Goal: Information Seeking & Learning: Understand process/instructions

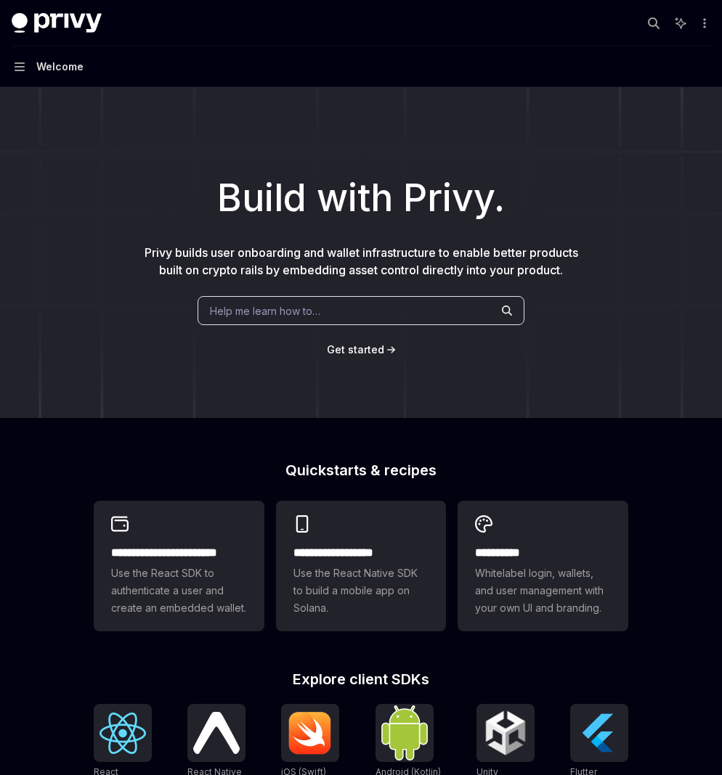
scroll to position [385, 0]
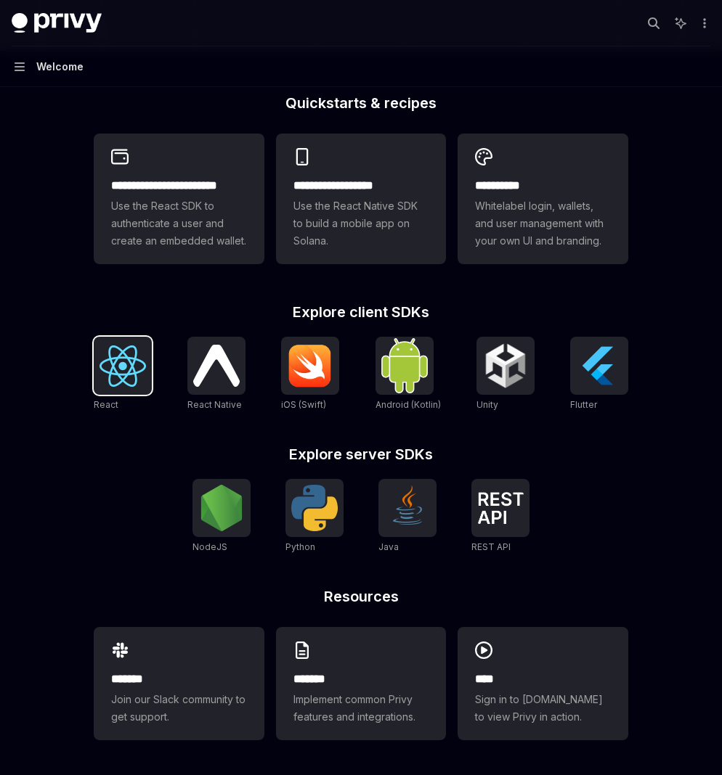
click at [118, 367] on img at bounding box center [122, 366] width 46 height 41
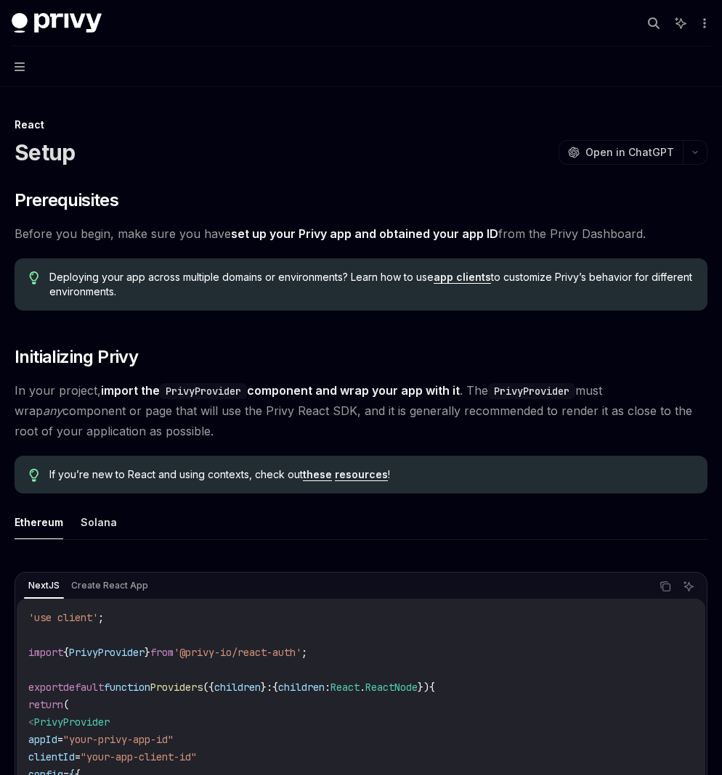
click at [20, 49] on button "Navigation" at bounding box center [361, 66] width 722 height 41
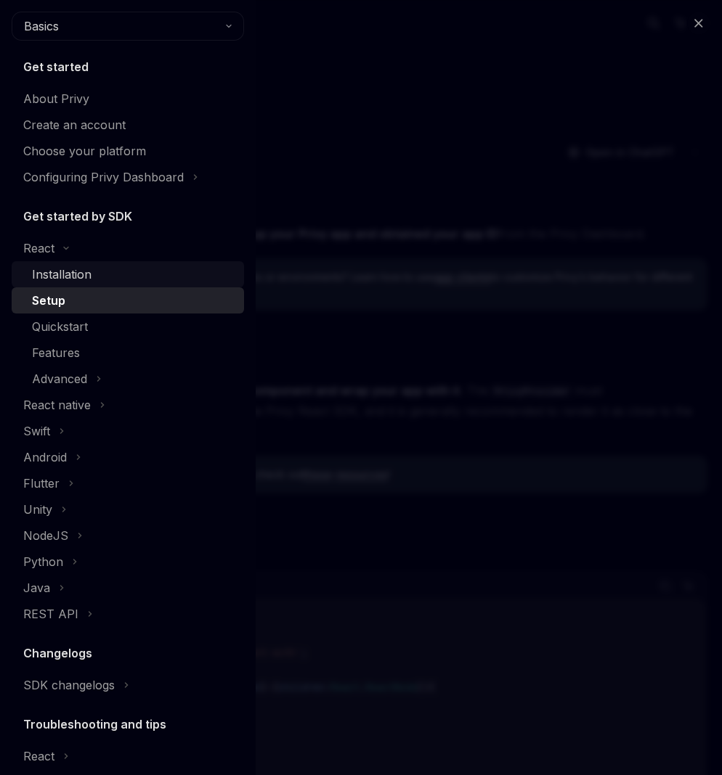
click at [126, 280] on div "Installation" at bounding box center [133, 274] width 203 height 17
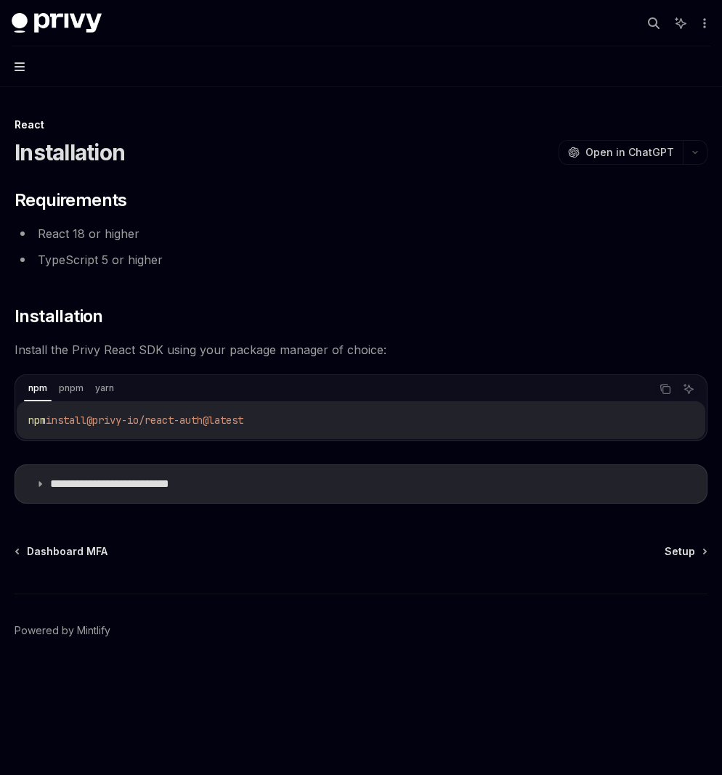
click at [15, 65] on icon "button" at bounding box center [20, 67] width 10 height 12
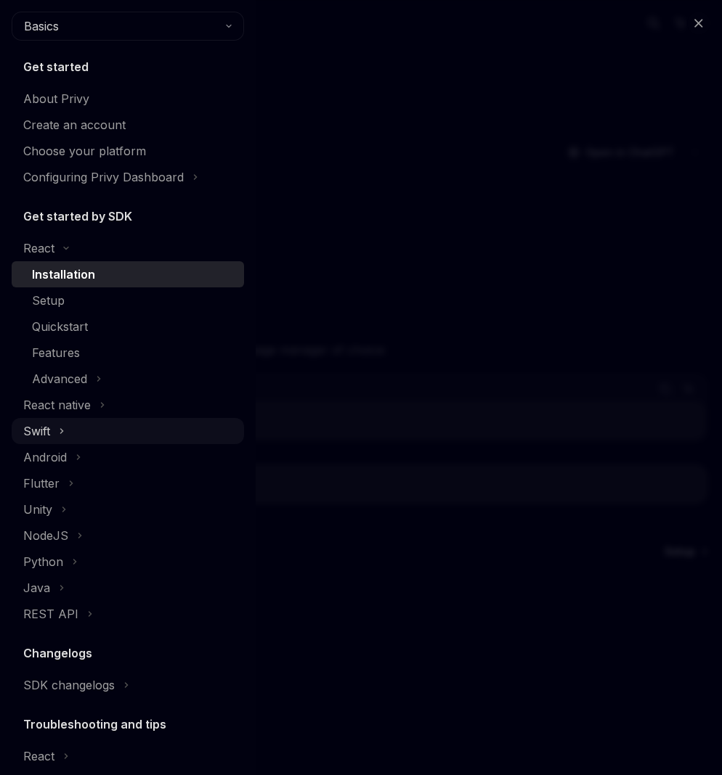
click at [163, 437] on div "Swift" at bounding box center [128, 431] width 232 height 26
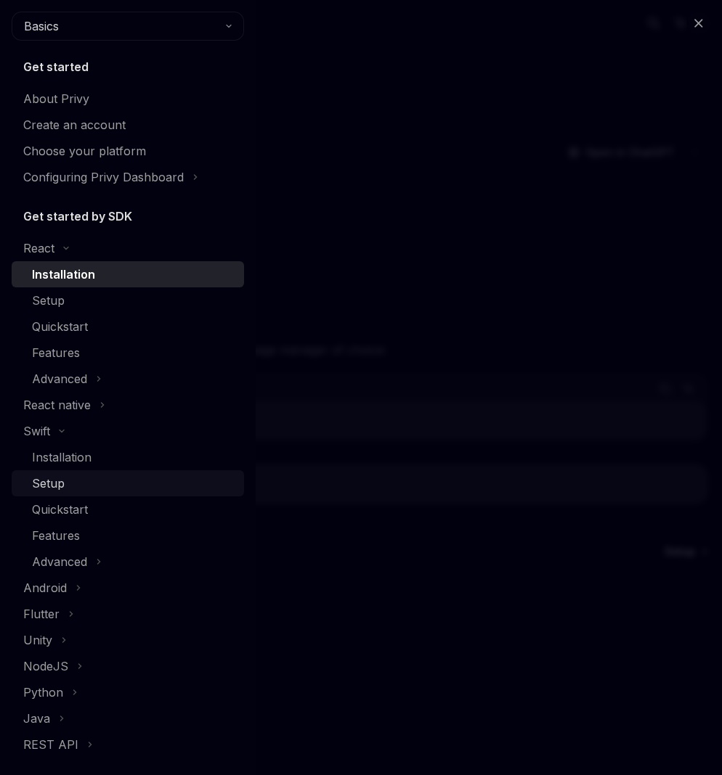
click at [145, 479] on div "Setup" at bounding box center [133, 483] width 203 height 17
type textarea "*"
